Goal: Information Seeking & Learning: Learn about a topic

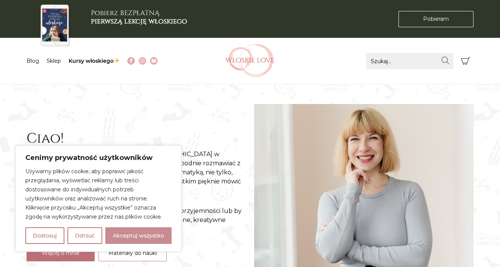
click at [140, 234] on button "Akceptuj wszystko" at bounding box center [138, 235] width 66 height 17
checkbox input "true"
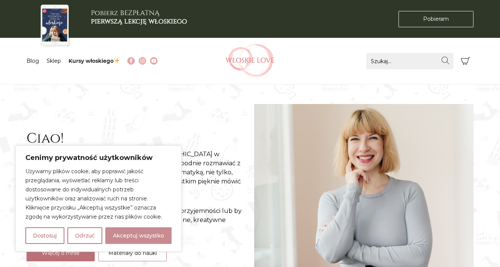
checkbox input "true"
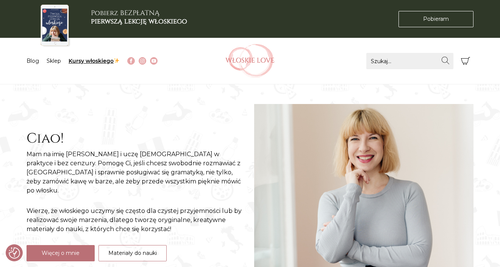
click at [81, 61] on link "Kursy włoskiego" at bounding box center [93, 61] width 51 height 7
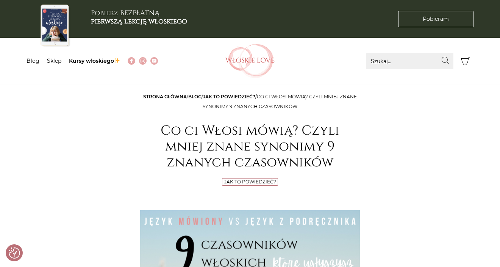
checkbox input "true"
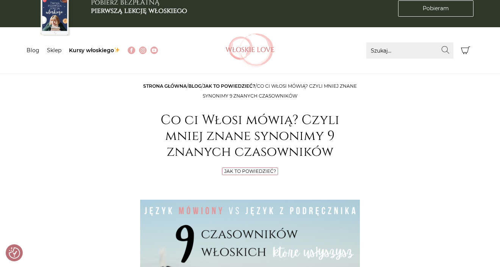
scroll to position [160, 0]
